Goal: Obtain resource: Download file/media

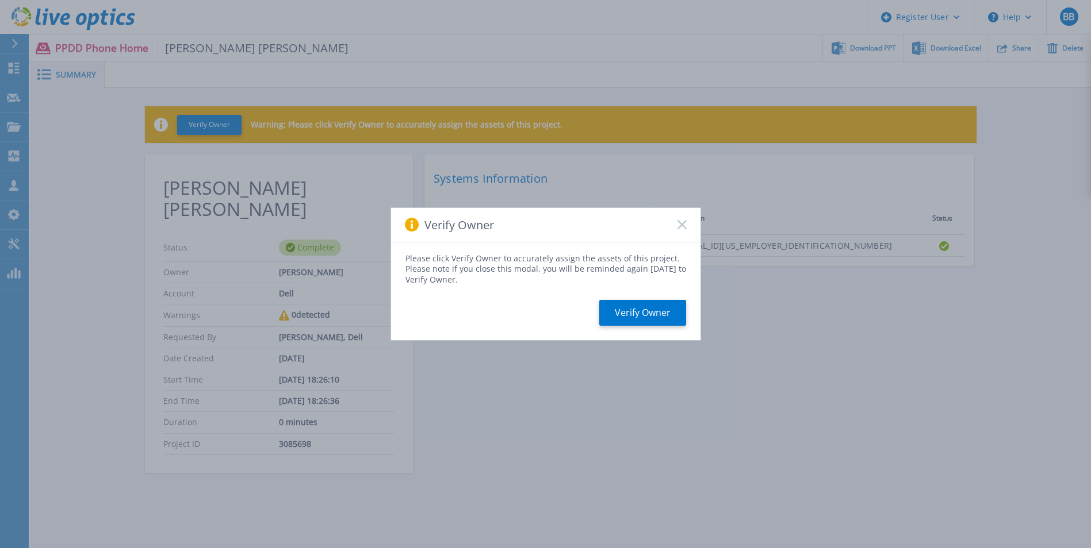
click at [681, 224] on rect at bounding box center [682, 225] width 10 height 10
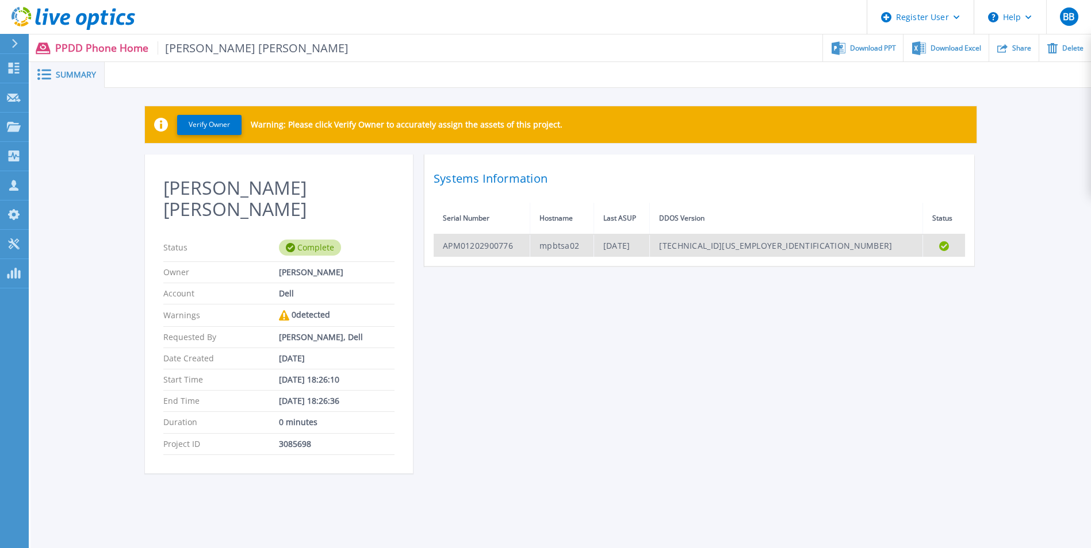
click at [452, 254] on td "APM01202900776" at bounding box center [481, 246] width 97 height 22
click at [491, 241] on td "APM01202900776" at bounding box center [481, 246] width 97 height 22
click at [819, 247] on td "[TECHNICAL_ID][US_EMPLOYER_IDENTIFICATION_NUMBER]" at bounding box center [786, 246] width 273 height 22
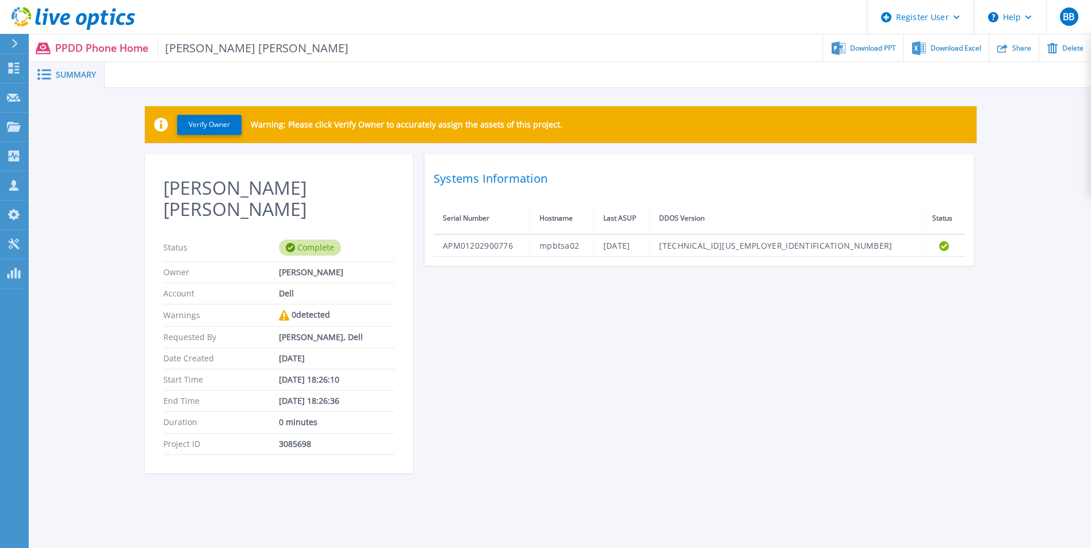
click at [521, 177] on h2 "Systems Information" at bounding box center [698, 178] width 531 height 21
click at [876, 50] on span "Download PPT" at bounding box center [873, 47] width 46 height 7
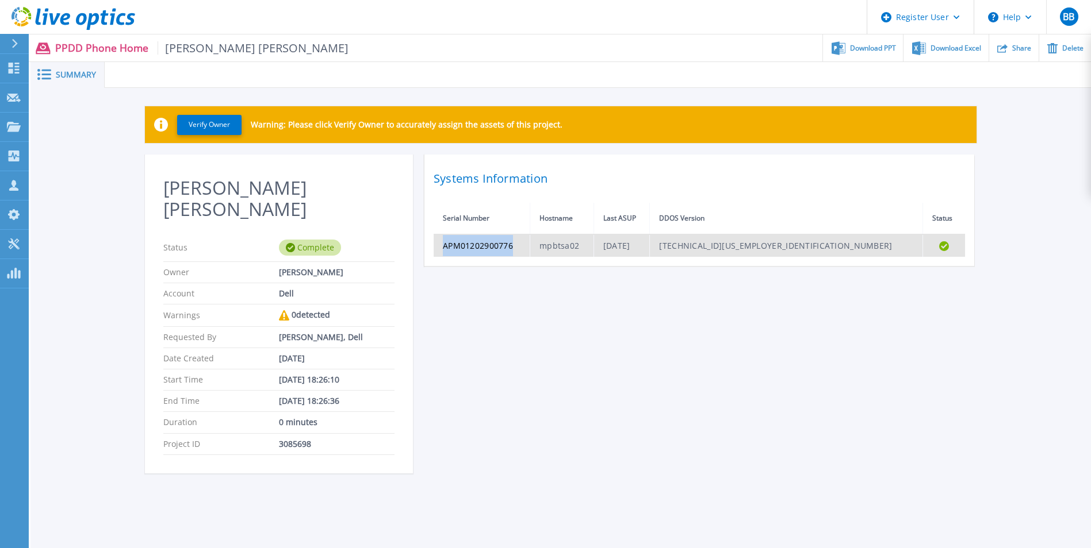
drag, startPoint x: 513, startPoint y: 247, endPoint x: 440, endPoint y: 250, distance: 73.1
click at [440, 250] on td "APM01202900776" at bounding box center [481, 246] width 97 height 22
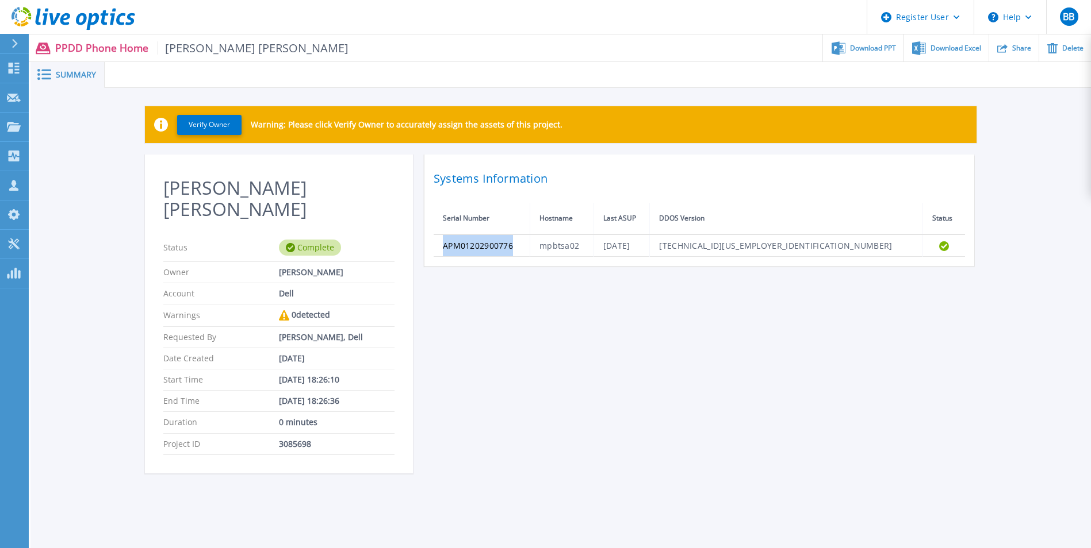
copy td "APM01202900776"
click at [770, 385] on div "[PERSON_NAME] [PERSON_NAME] Status Complete Owner [PERSON_NAME] Account Dell Wa…" at bounding box center [560, 321] width 831 height 333
drag, startPoint x: 799, startPoint y: 315, endPoint x: 784, endPoint y: 294, distance: 25.9
click at [799, 315] on div "[PERSON_NAME] [PERSON_NAME] Status Complete Owner [PERSON_NAME] Account Dell Wa…" at bounding box center [560, 321] width 831 height 333
